Goal: Transaction & Acquisition: Purchase product/service

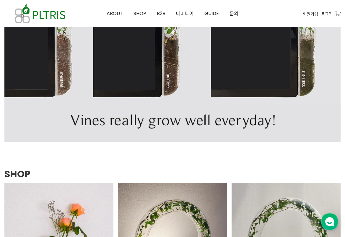
scroll to position [470, 0]
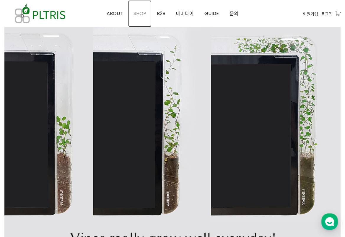
click at [139, 14] on span "SHOP" at bounding box center [140, 13] width 13 height 7
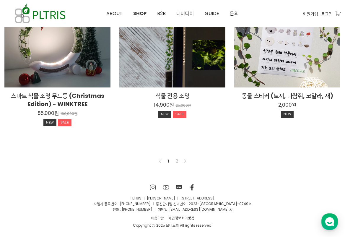
scroll to position [444, 0]
click at [174, 160] on link "2" at bounding box center [176, 160] width 7 height 7
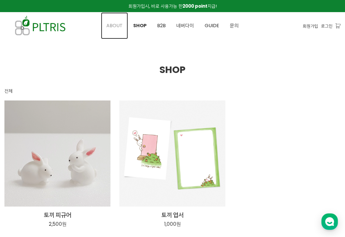
click at [107, 25] on link "ABOUT" at bounding box center [114, 25] width 27 height 27
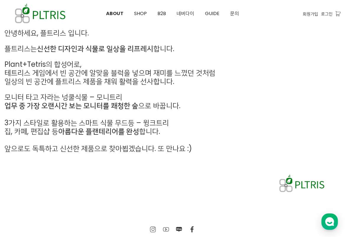
scroll to position [300, 0]
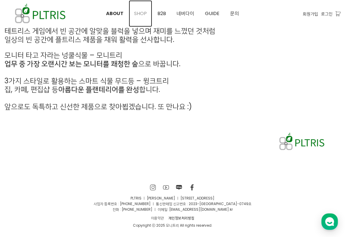
click at [139, 12] on span "SHOP" at bounding box center [140, 13] width 13 height 7
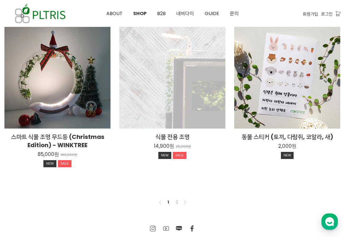
scroll to position [444, 0]
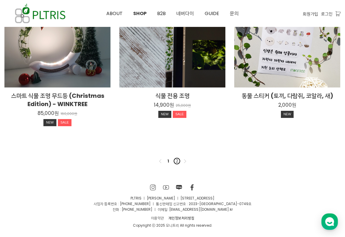
click at [176, 161] on link "2" at bounding box center [176, 160] width 7 height 7
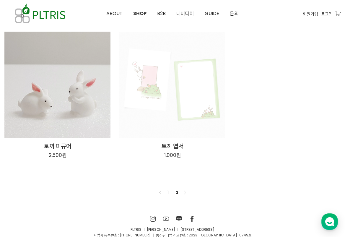
scroll to position [100, 0]
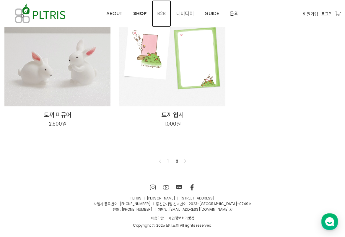
click at [158, 11] on span "B2B" at bounding box center [161, 13] width 9 height 7
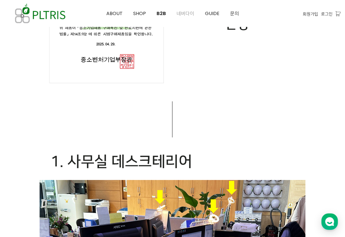
scroll to position [561, 0]
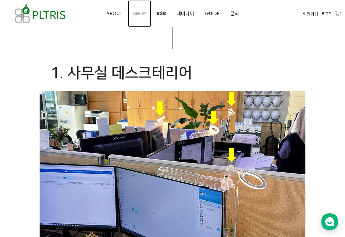
click at [139, 13] on span "SHOP" at bounding box center [139, 13] width 13 height 7
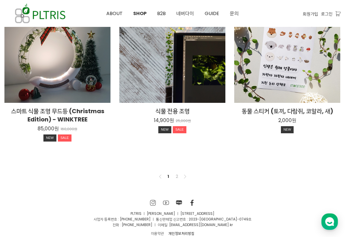
scroll to position [444, 0]
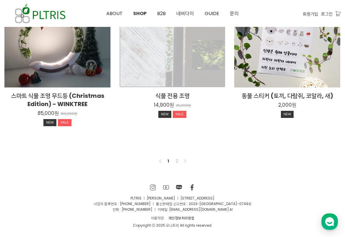
click at [162, 59] on div "식물 전용 조명 14,900원 25,000원 NEW SALE" at bounding box center [172, 34] width 106 height 106
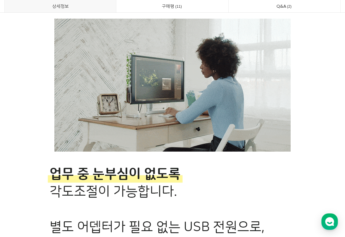
scroll to position [975, 0]
